Goal: Transaction & Acquisition: Purchase product/service

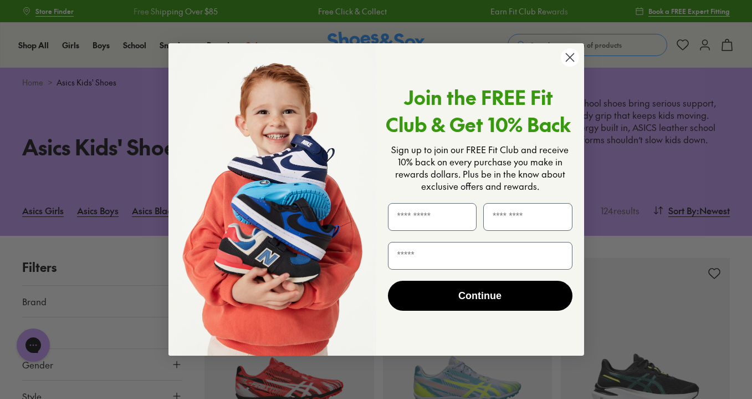
click at [572, 56] on circle "Close dialog" at bounding box center [569, 57] width 18 height 18
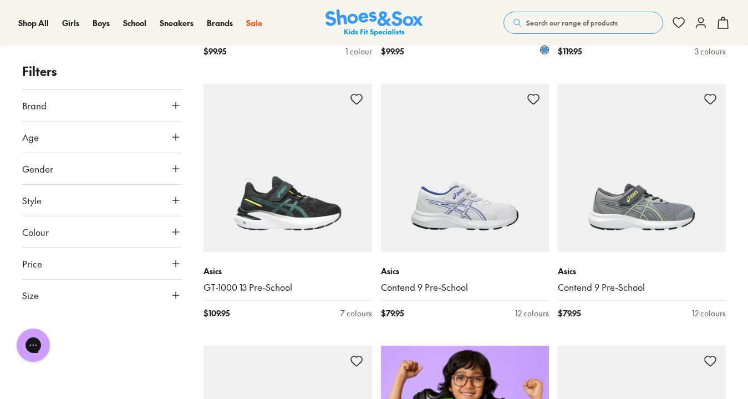
scroll to position [489, 0]
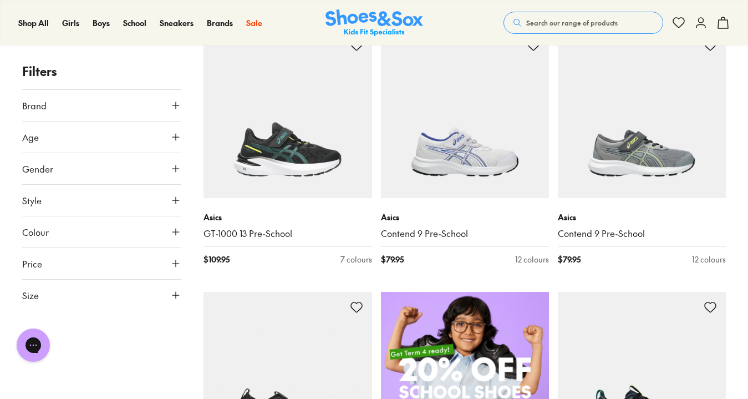
click at [173, 228] on icon at bounding box center [175, 231] width 11 height 11
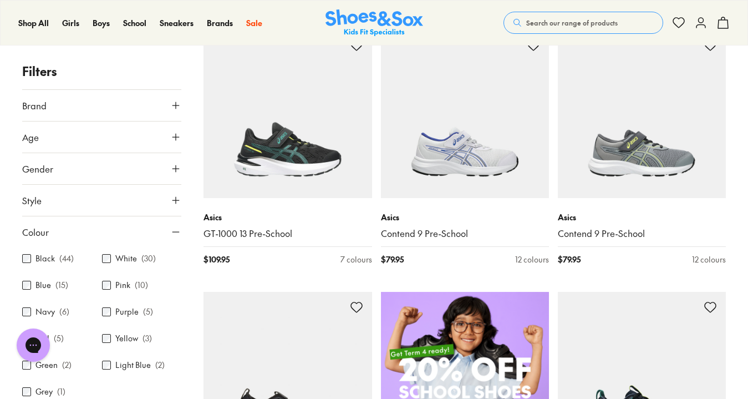
click at [48, 260] on label "Black" at bounding box center [44, 259] width 19 height 12
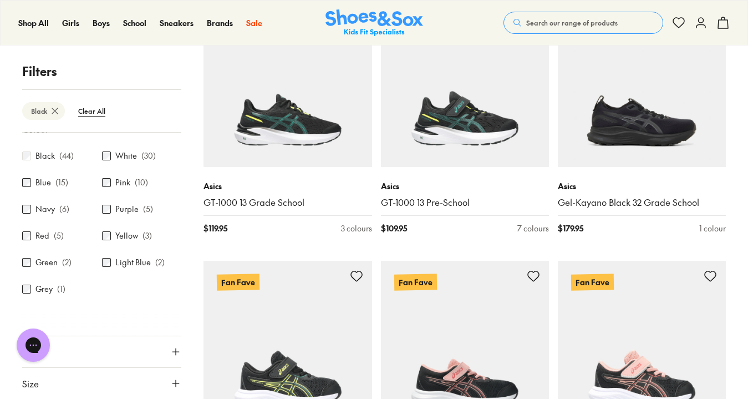
scroll to position [273, 0]
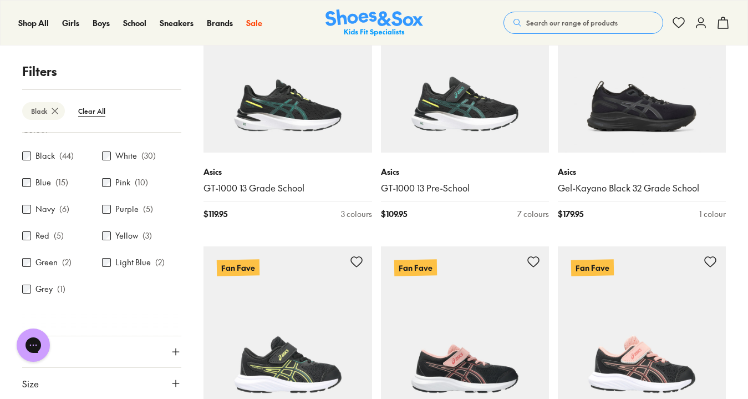
drag, startPoint x: 172, startPoint y: 380, endPoint x: 166, endPoint y: 362, distance: 18.6
click at [171, 379] on icon at bounding box center [175, 382] width 11 height 11
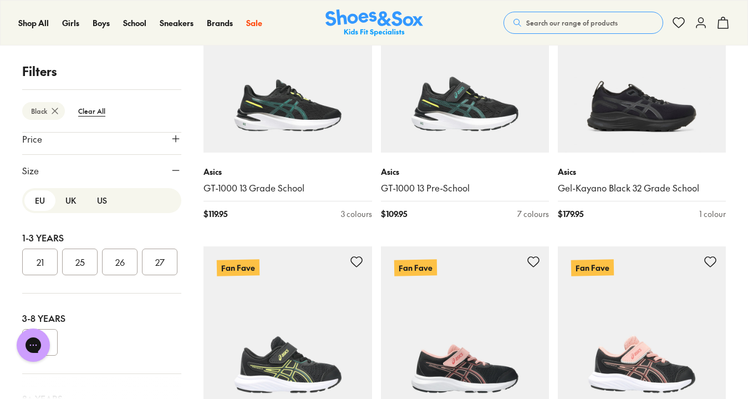
scroll to position [0, 0]
click at [94, 203] on button "US" at bounding box center [101, 202] width 31 height 21
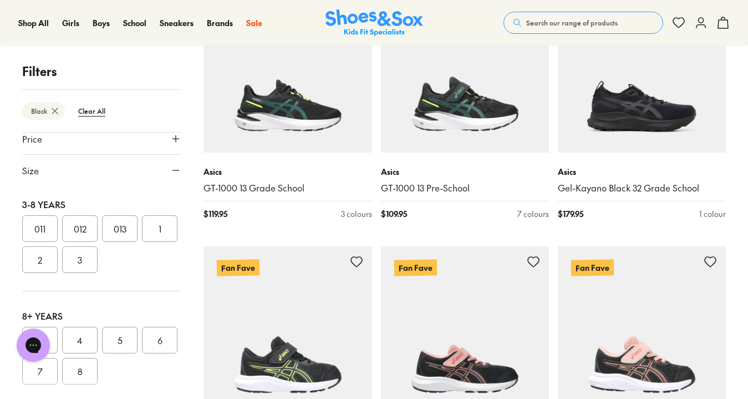
scroll to position [229, 0]
click at [98, 260] on button "3" at bounding box center [79, 257] width 35 height 27
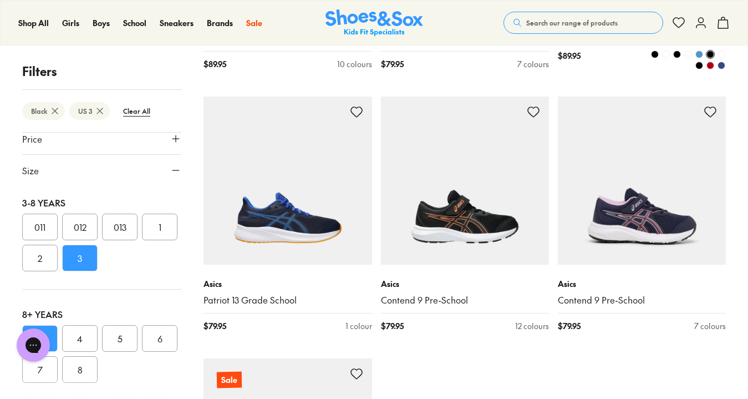
scroll to position [2656, 0]
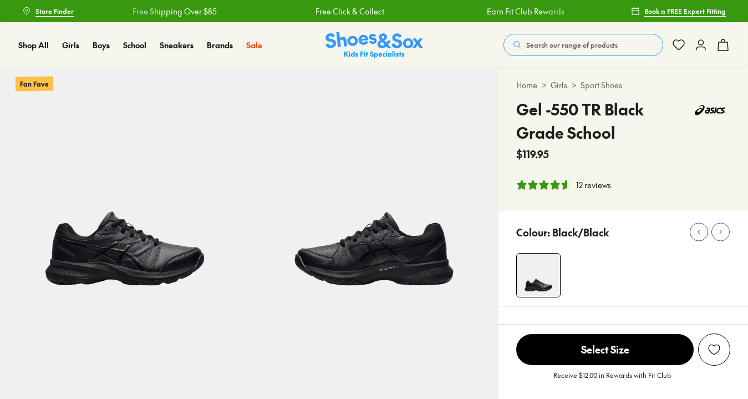
select select "*"
click at [172, 258] on img at bounding box center [124, 192] width 249 height 249
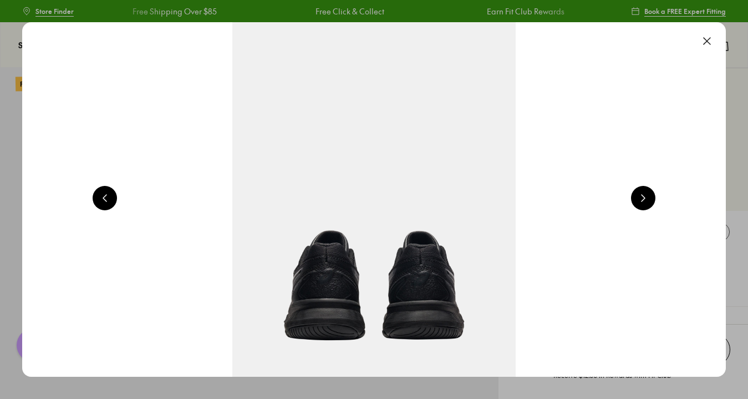
scroll to position [0, 708]
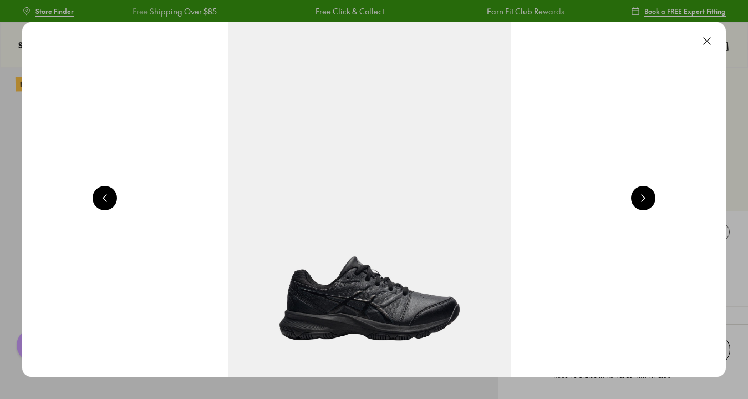
click at [647, 200] on button at bounding box center [643, 198] width 24 height 24
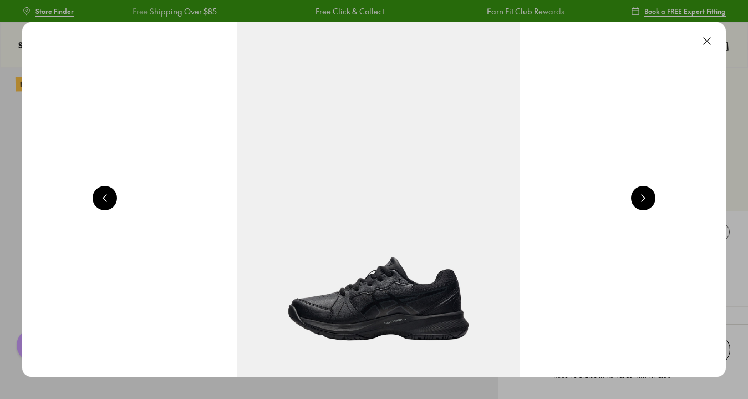
click at [647, 200] on button at bounding box center [643, 198] width 24 height 24
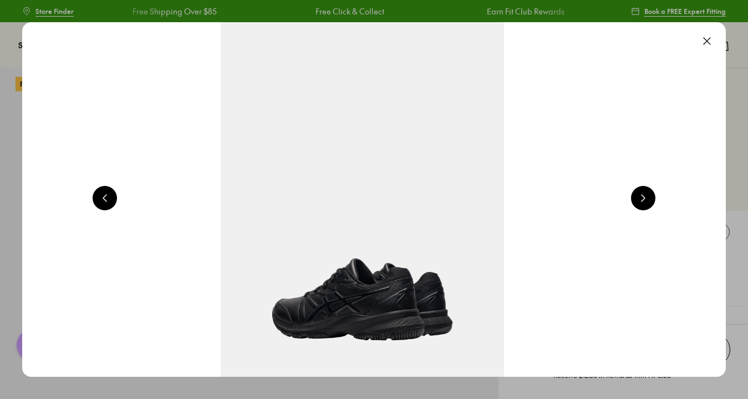
click at [647, 200] on button at bounding box center [643, 198] width 24 height 24
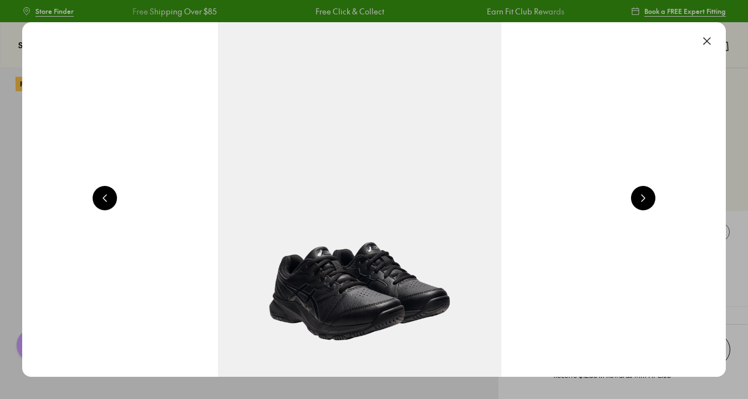
scroll to position [0, 2831]
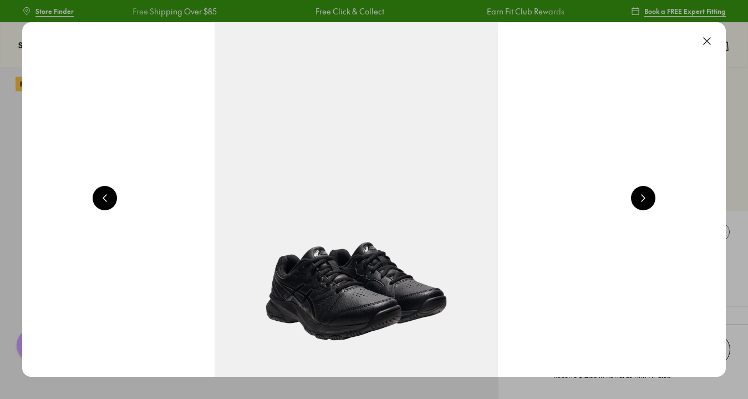
click at [703, 39] on button at bounding box center [707, 41] width 24 height 24
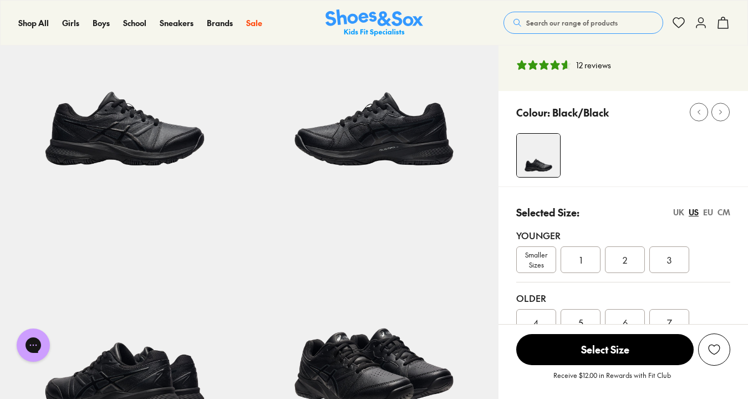
scroll to position [170, 0]
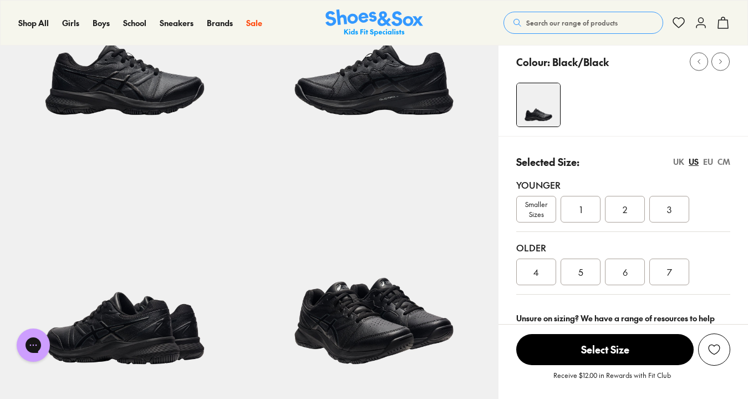
click at [681, 211] on div "3" at bounding box center [669, 209] width 40 height 27
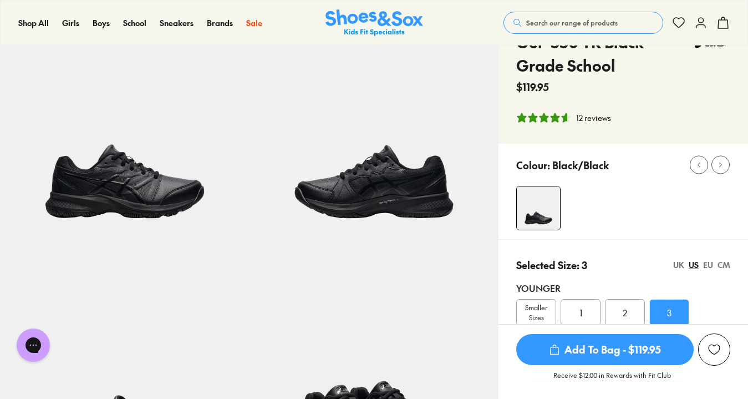
scroll to position [67, 0]
